Goal: Task Accomplishment & Management: Complete application form

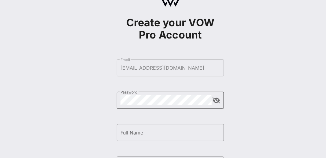
scroll to position [31, 0]
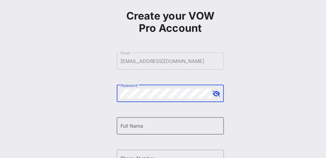
click at [155, 129] on input "Full Name" at bounding box center [171, 126] width 100 height 10
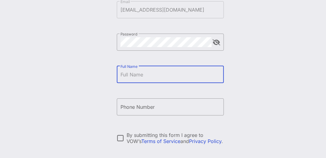
scroll to position [122, 0]
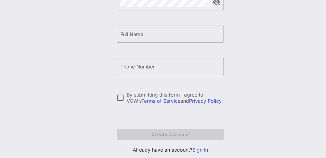
click at [204, 151] on link "Sign In" at bounding box center [200, 150] width 16 height 6
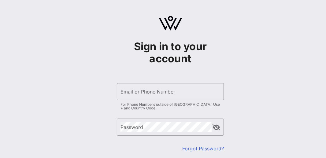
type input "[EMAIL_ADDRESS][DOMAIN_NAME]"
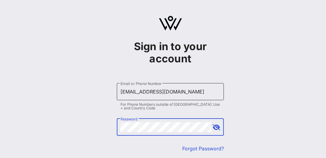
click at [162, 86] on div "Email or Phone Number [EMAIL_ADDRESS][DOMAIN_NAME]" at bounding box center [171, 91] width 100 height 17
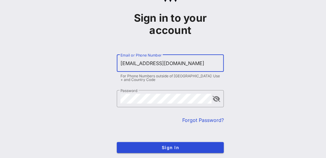
scroll to position [58, 0]
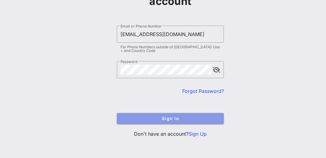
click at [189, 117] on span "Sign In" at bounding box center [170, 118] width 97 height 5
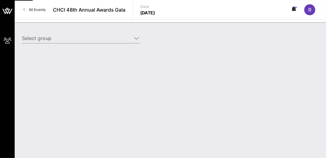
type input "United Food & Commercial Workers International Union (United Food & Commercial …"
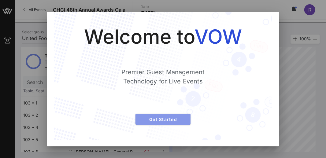
click at [166, 121] on span "Get Started" at bounding box center [162, 119] width 45 height 5
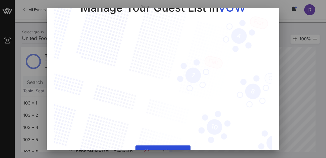
scroll to position [35, 0]
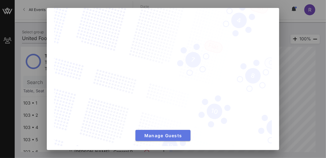
click at [183, 133] on span "Manage Guests" at bounding box center [162, 135] width 45 height 5
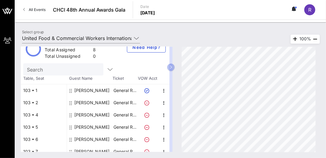
scroll to position [0, 0]
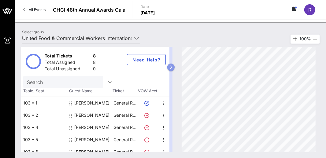
click at [175, 65] on button "button" at bounding box center [170, 67] width 7 height 7
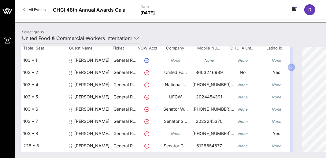
scroll to position [5, 0]
